Goal: Find specific page/section: Find specific page/section

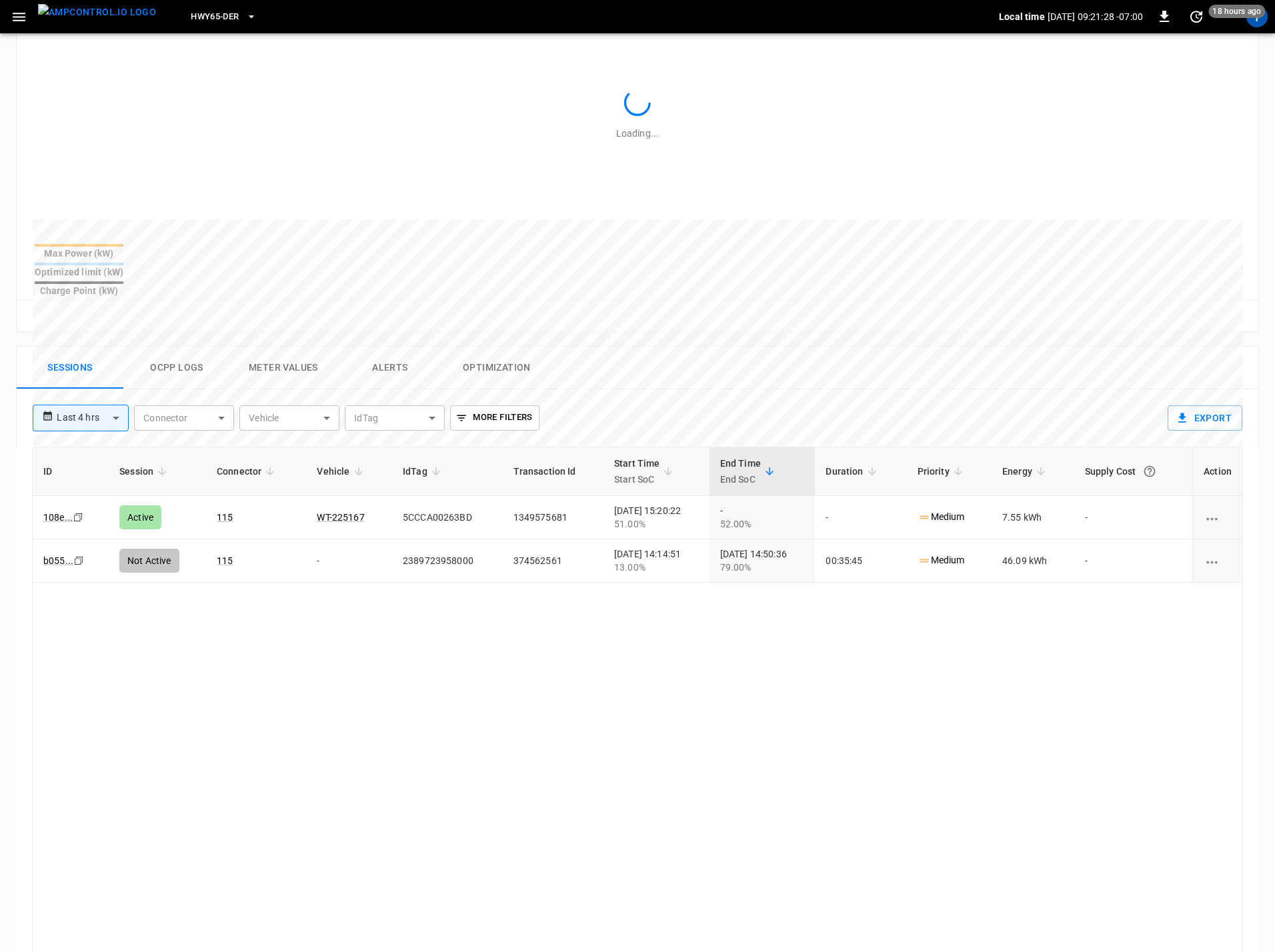
scroll to position [350, 0]
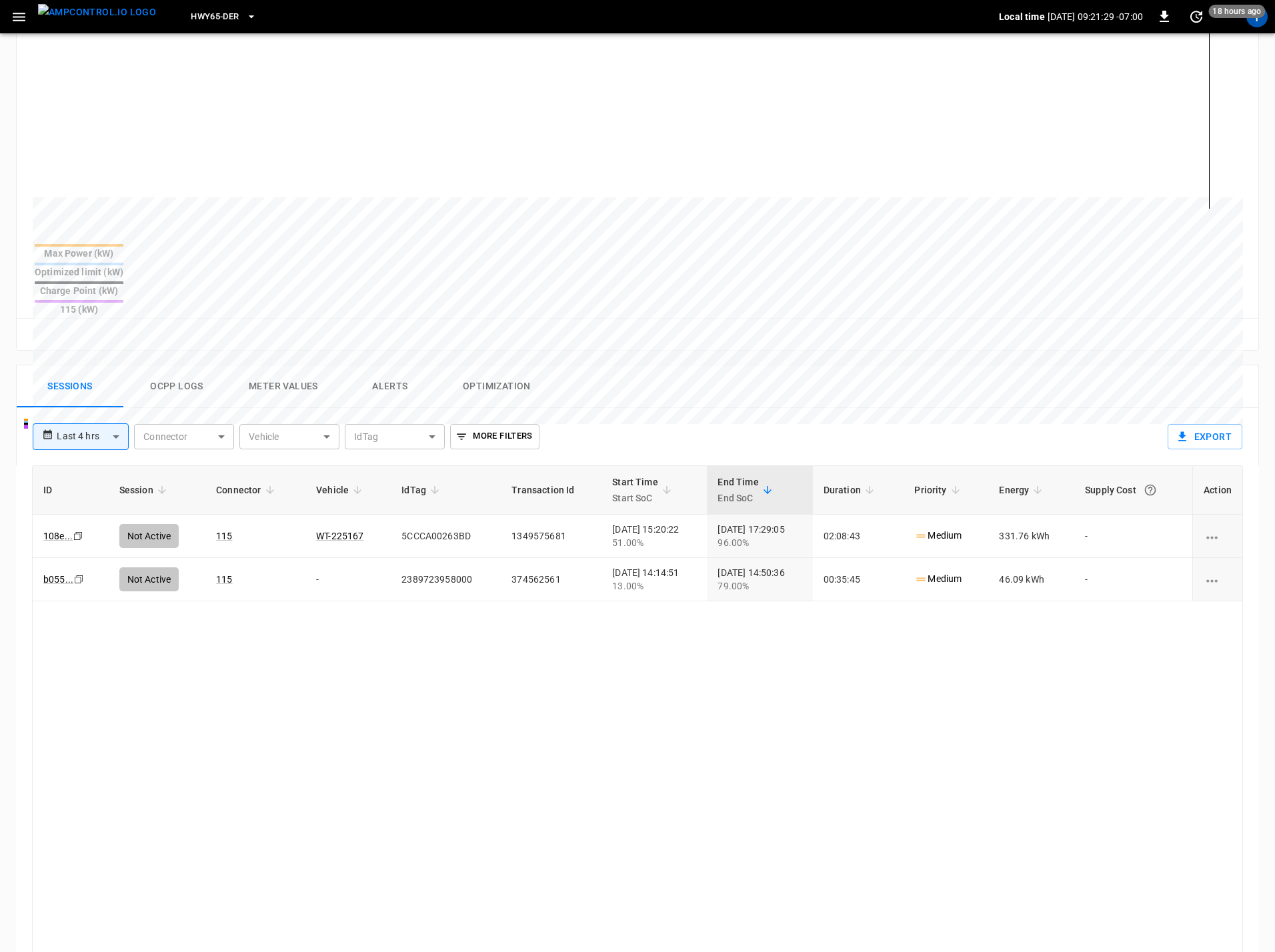
click at [204, 13] on span "HWY65-DER" at bounding box center [214, 17] width 48 height 15
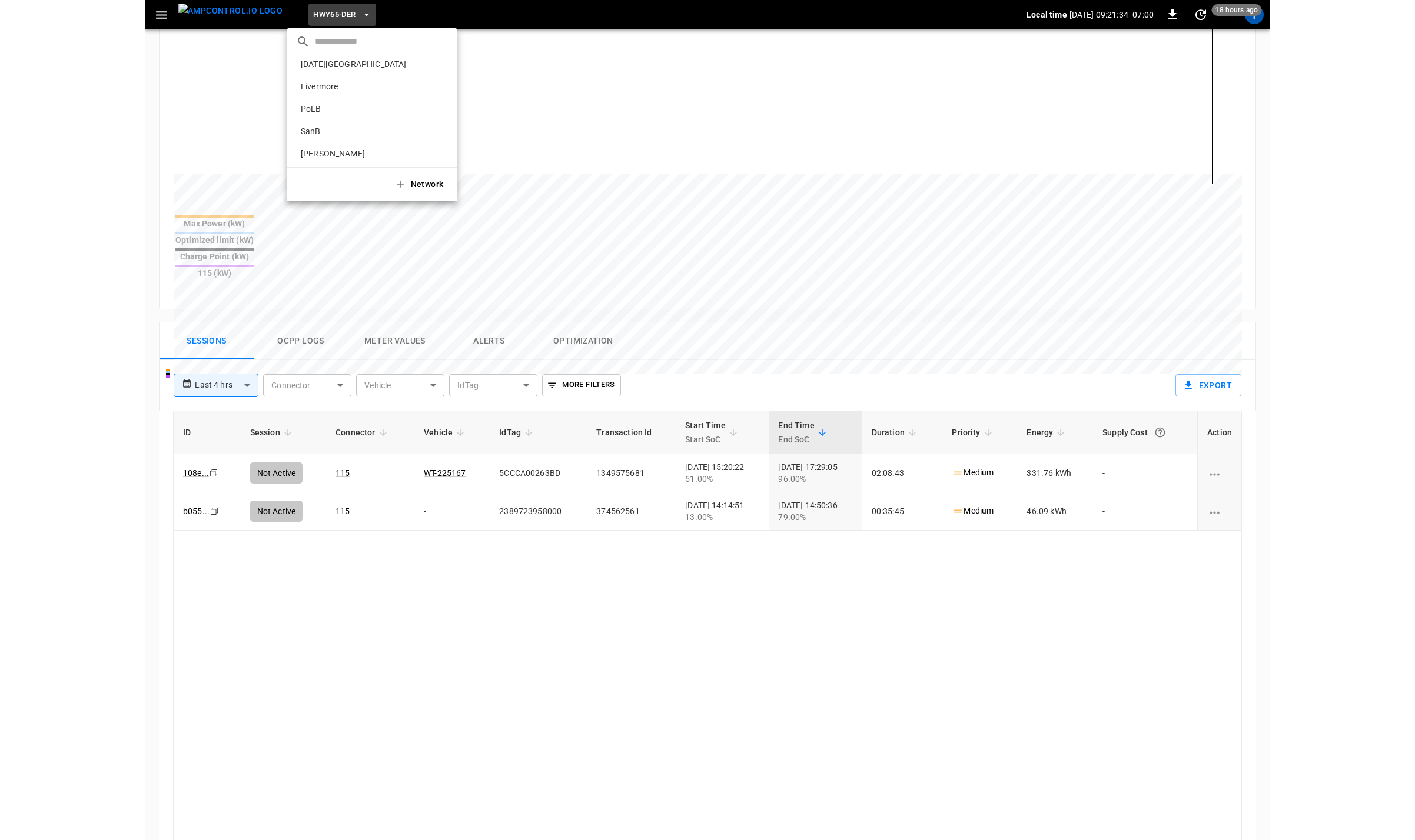
scroll to position [74, 0]
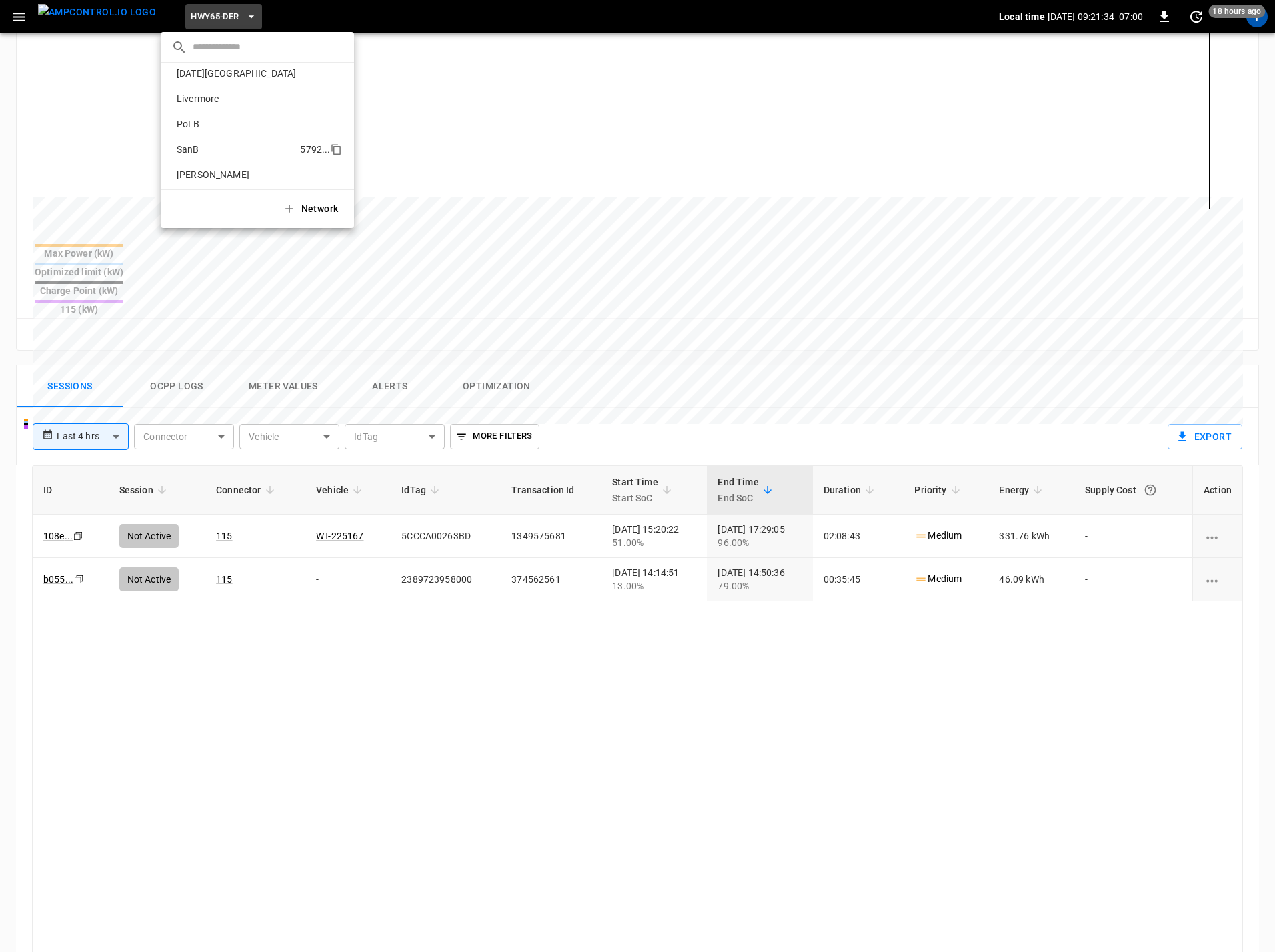
click at [208, 138] on li "SanB 5792 ..." at bounding box center [258, 149] width 194 height 25
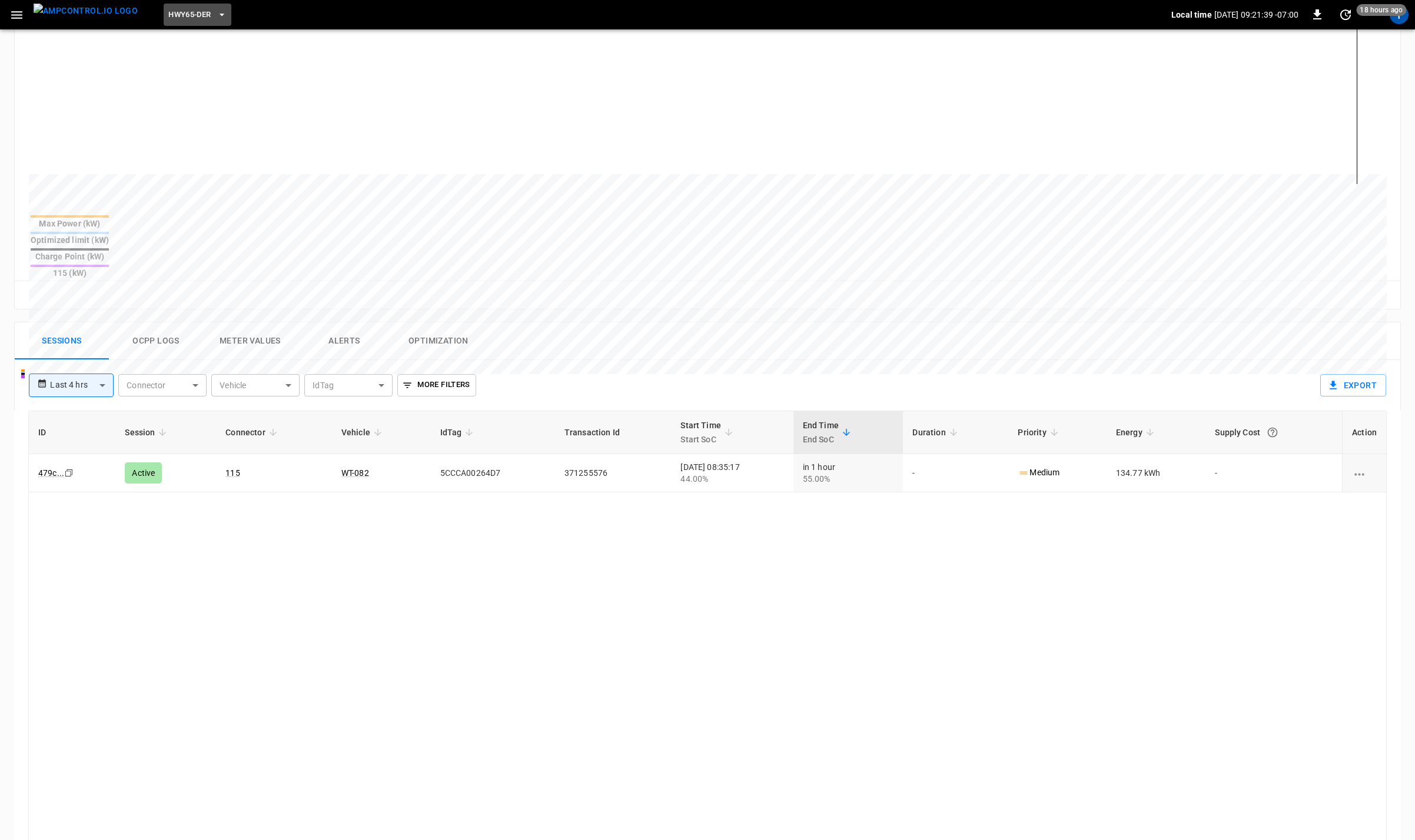
click at [184, 7] on button "HWY65-DER" at bounding box center [197, 15] width 67 height 23
click at [187, 156] on li "SanB 5792 ..." at bounding box center [227, 164] width 171 height 22
drag, startPoint x: 18, startPoint y: 10, endPoint x: 28, endPoint y: 26, distance: 18.9
click at [18, 11] on icon "button" at bounding box center [17, 15] width 15 height 15
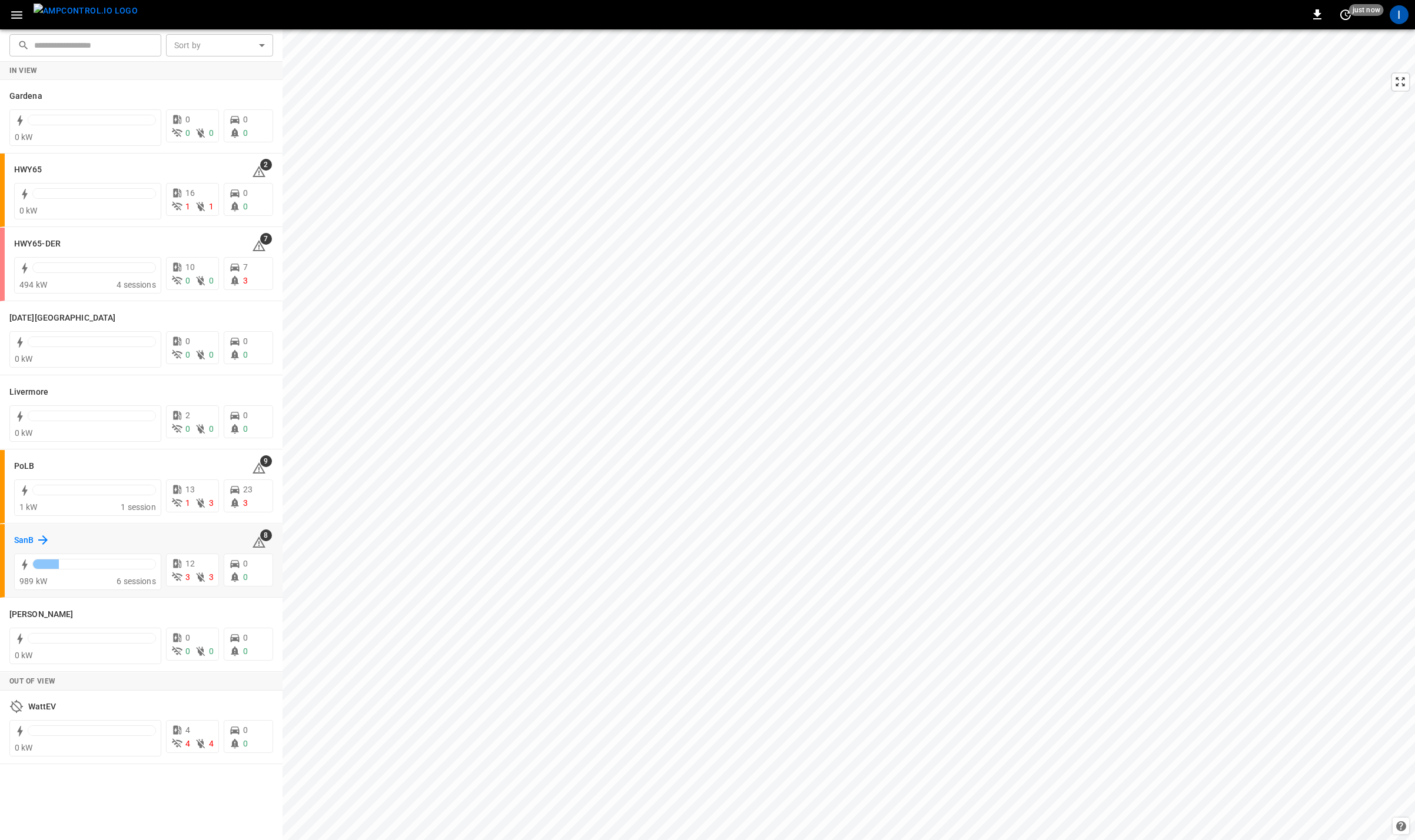
click at [41, 540] on icon at bounding box center [42, 540] width 14 height 14
